Goal: Transaction & Acquisition: Obtain resource

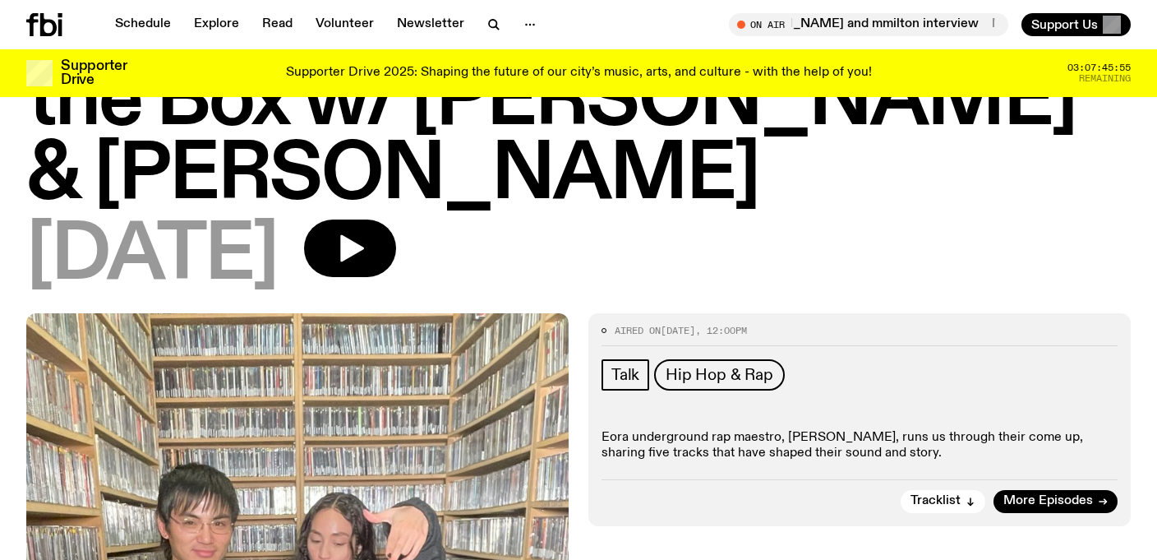
scroll to position [155, 0]
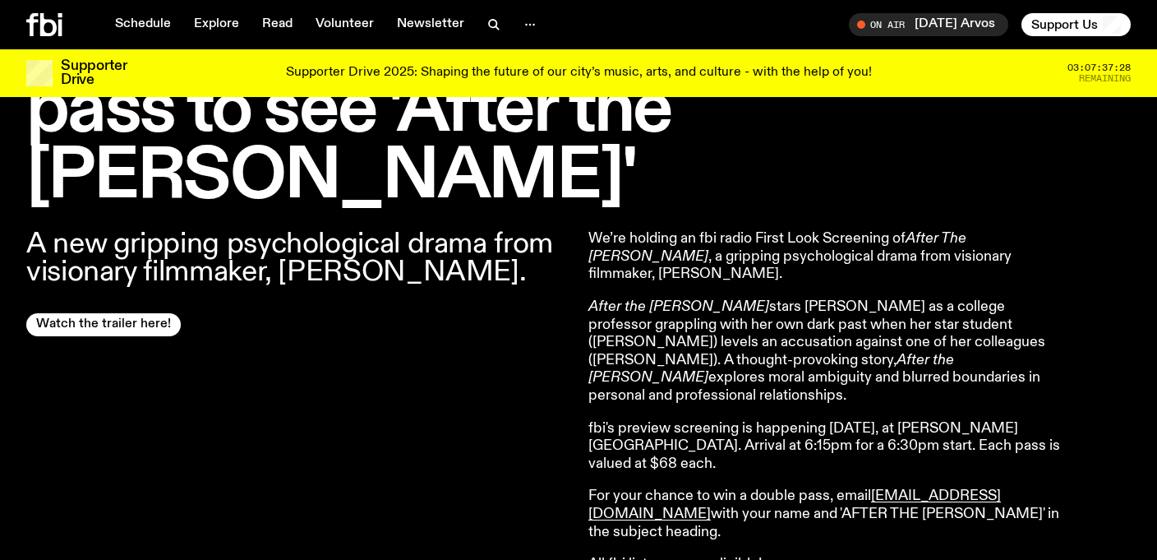
scroll to position [587, 0]
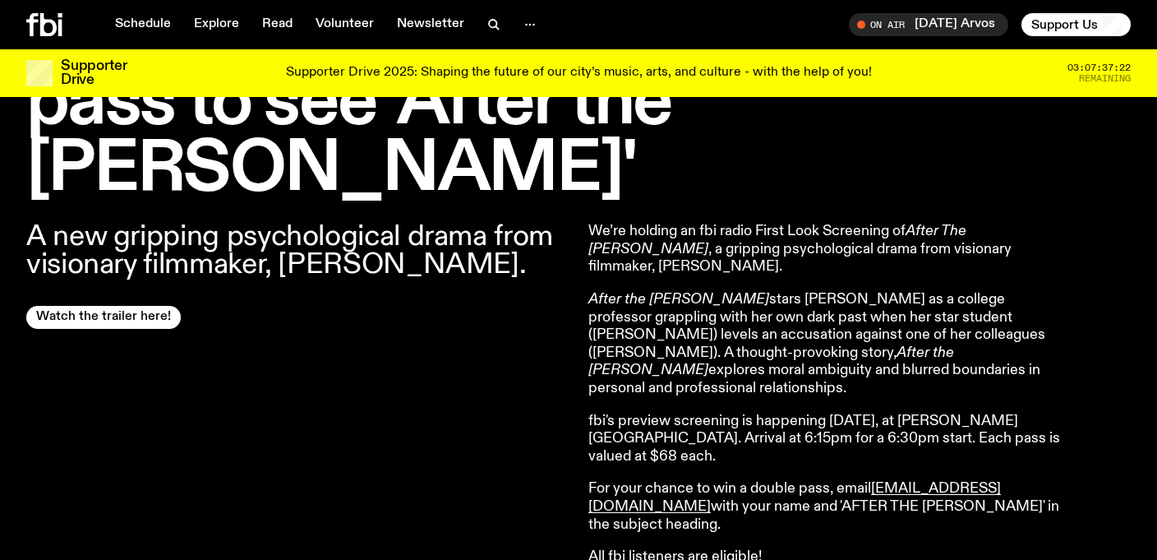
click at [741, 480] on p "For your chance to win a double pass, email [EMAIL_ADDRESS][DOMAIN_NAME] with y…" at bounding box center [826, 506] width 474 height 53
drag, startPoint x: 749, startPoint y: 407, endPoint x: 830, endPoint y: 409, distance: 81.4
click at [830, 480] on p "For your chance to win a double pass, email [EMAIL_ADDRESS][DOMAIN_NAME] with y…" at bounding box center [826, 506] width 474 height 53
copy p "double pass"
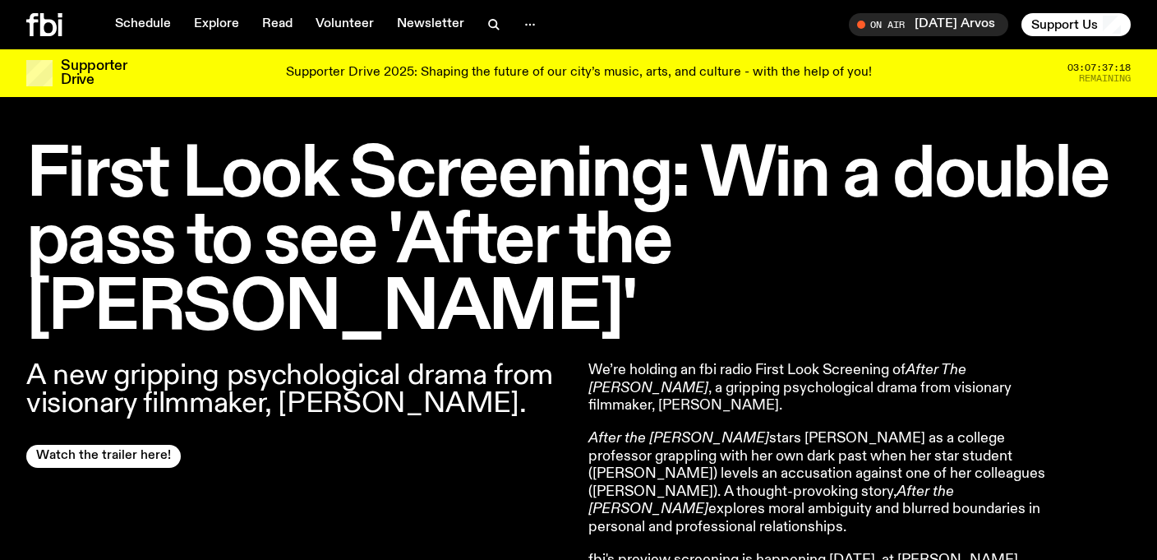
scroll to position [446, 0]
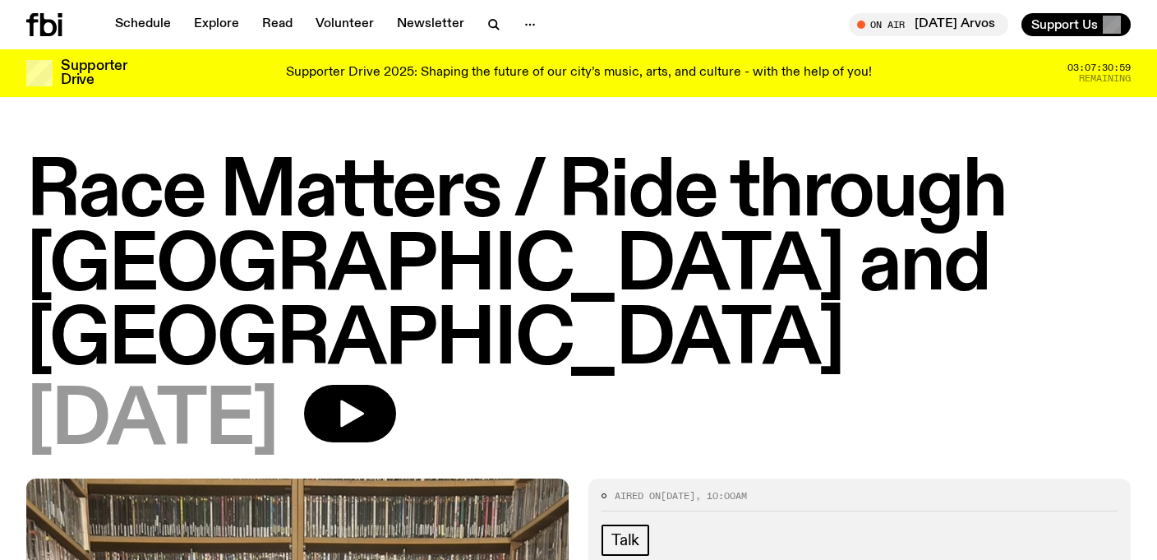
scroll to position [446, 0]
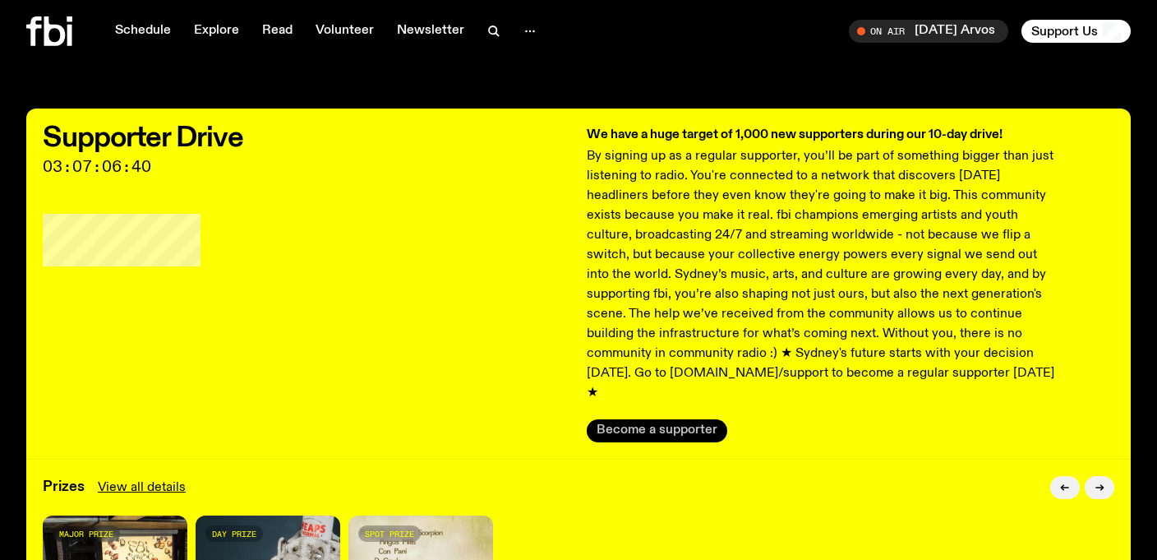
click at [645, 419] on button "Become a supporter" at bounding box center [657, 430] width 141 height 23
click at [484, 35] on icon "button" at bounding box center [494, 31] width 20 height 20
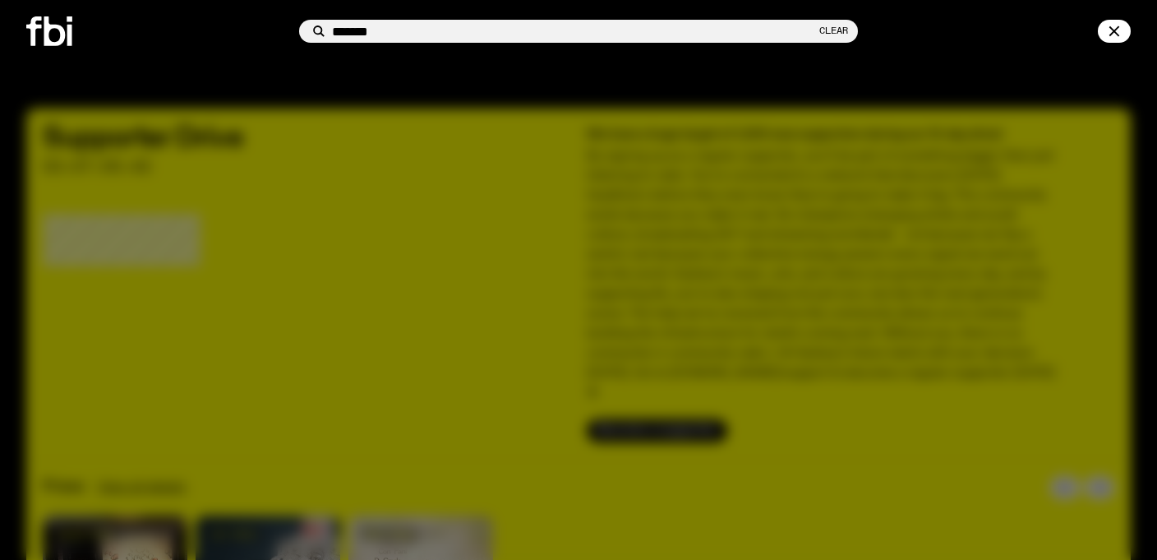
type input "*******"
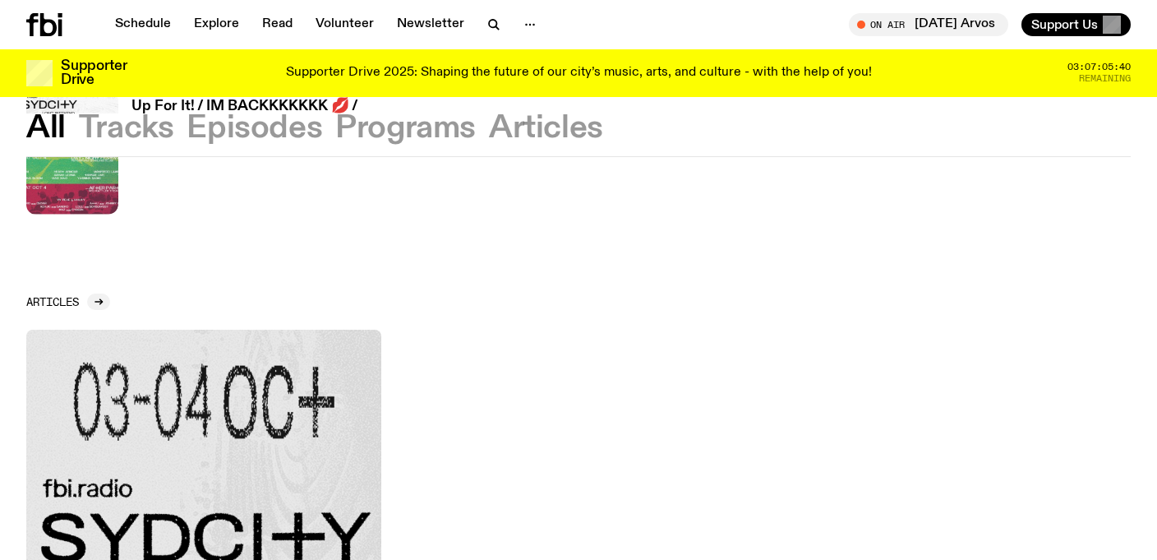
scroll to position [224, 0]
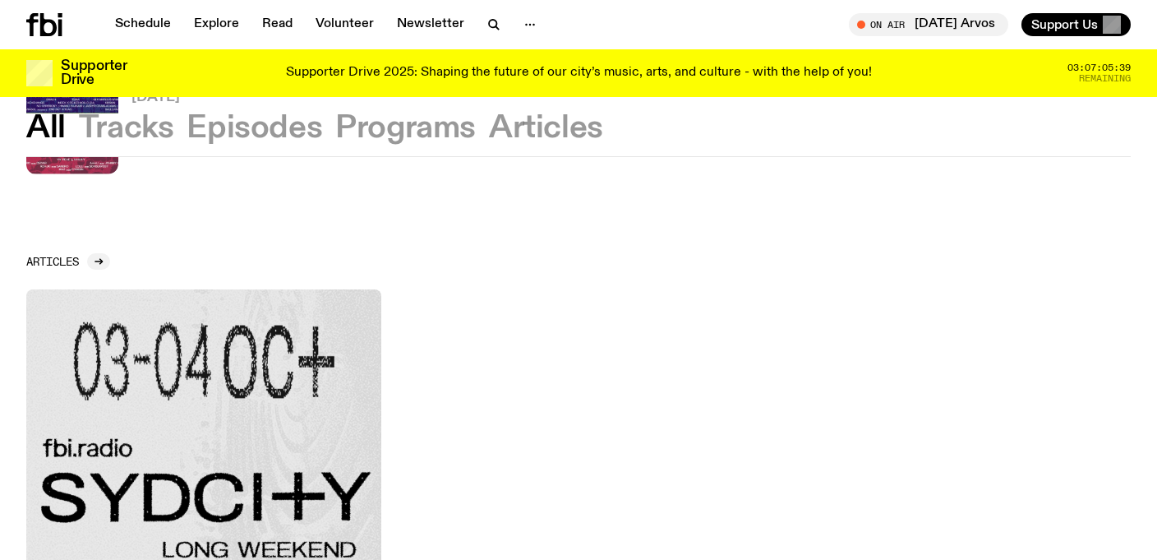
click at [206, 395] on img at bounding box center [203, 466] width 355 height 355
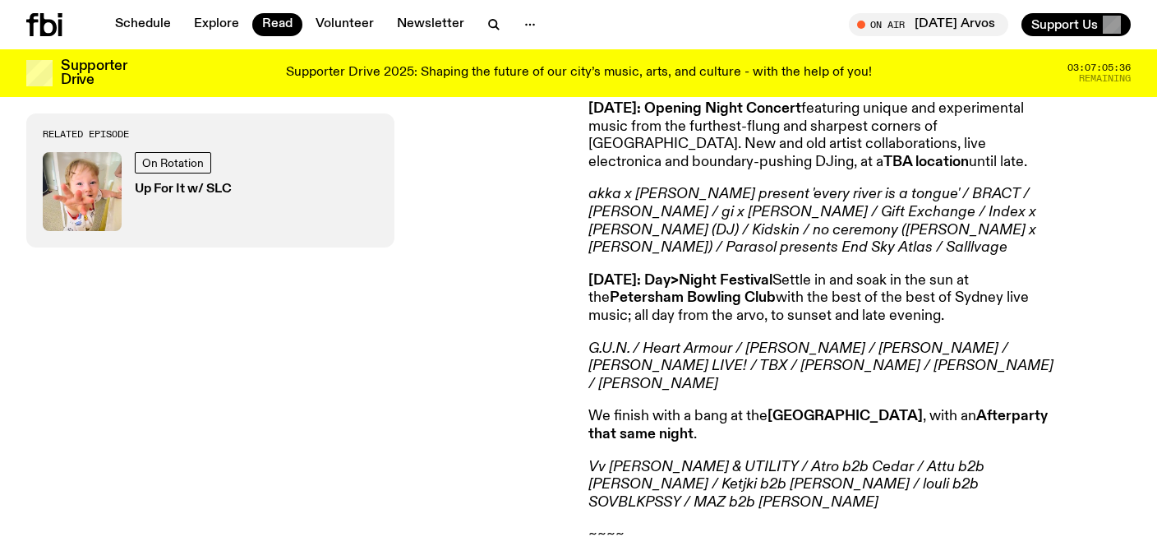
scroll to position [612, 0]
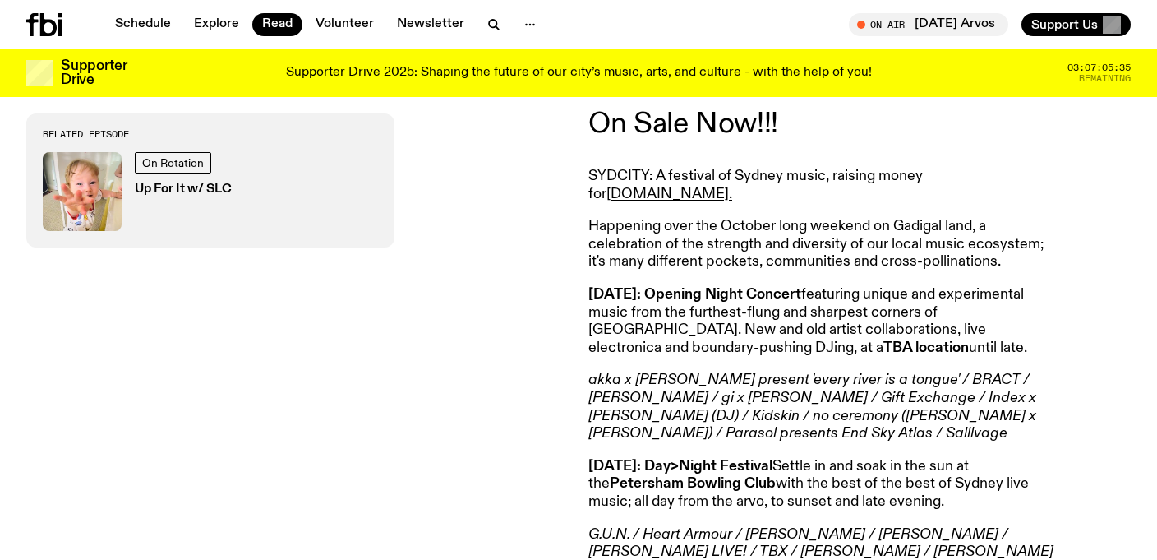
click at [693, 123] on link "On Sale Now!!!" at bounding box center [684, 124] width 190 height 30
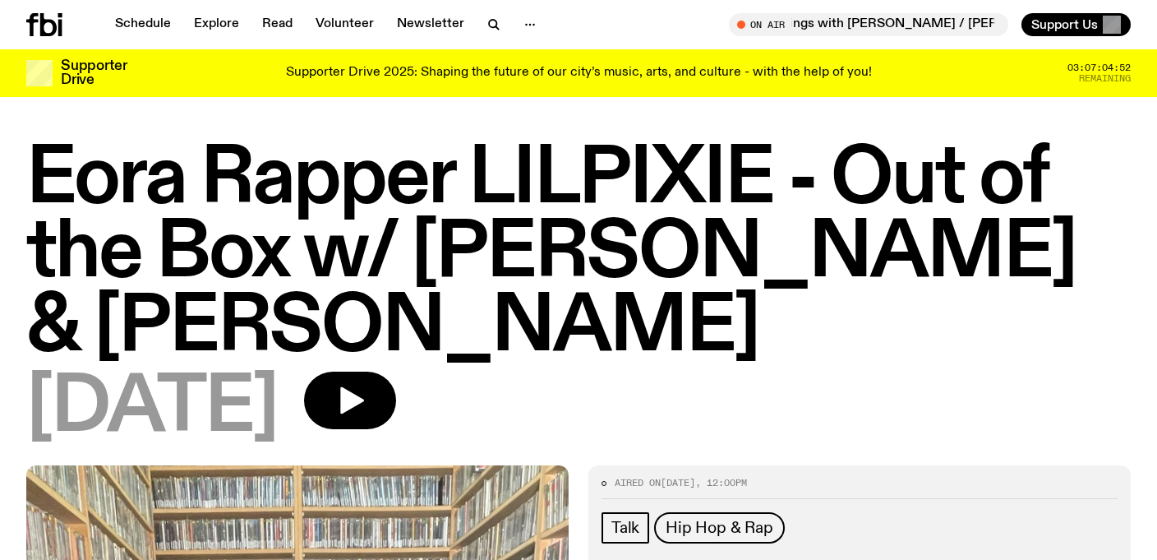
scroll to position [155, 0]
